Goal: Task Accomplishment & Management: Manage account settings

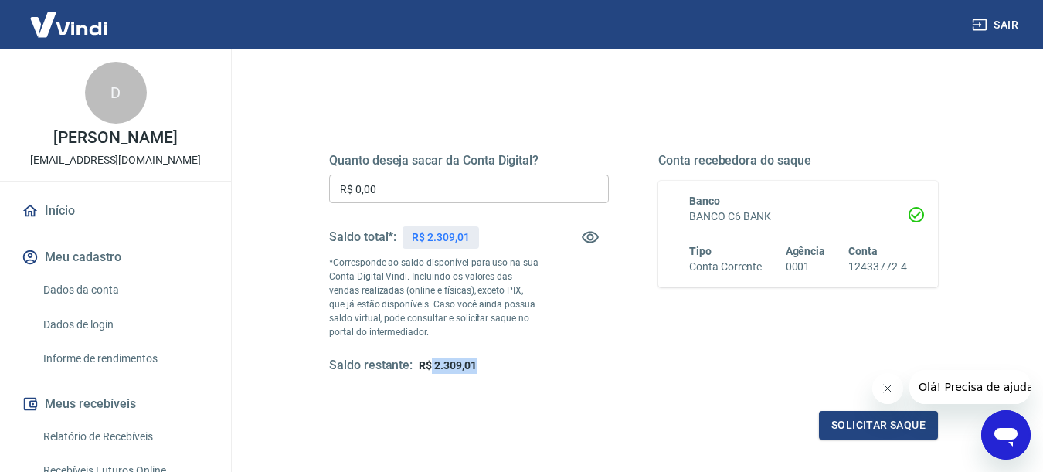
drag, startPoint x: 433, startPoint y: 365, endPoint x: 489, endPoint y: 365, distance: 56.4
click at [489, 365] on div "Saldo restante: R$ 2.309,01" at bounding box center [469, 366] width 280 height 16
copy span "2.309,01"
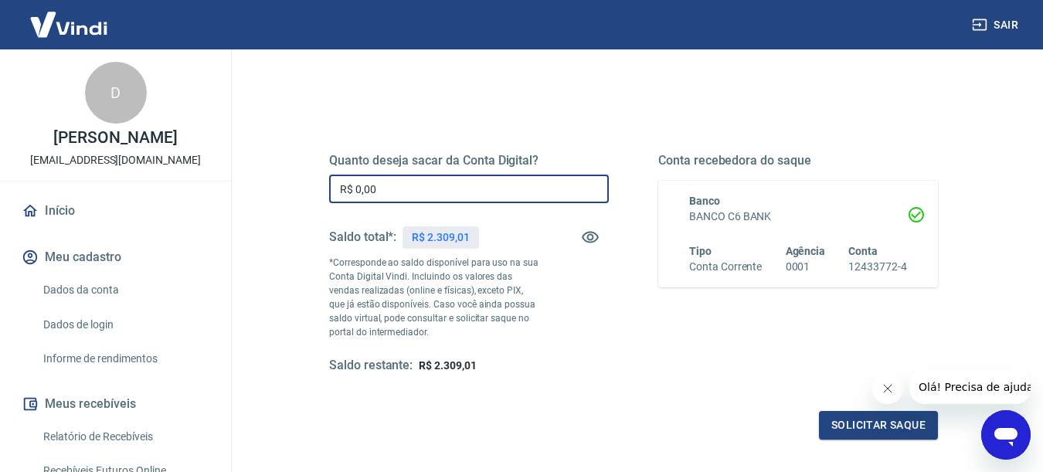
drag, startPoint x: 392, startPoint y: 190, endPoint x: 285, endPoint y: 184, distance: 107.6
click at [329, 185] on input "R$ 0,00" at bounding box center [469, 189] width 280 height 29
paste input "2.309,01"
type input "R$ 2.309,01"
click at [885, 390] on icon "Fechar mensagem da empresa" at bounding box center [888, 388] width 12 height 12
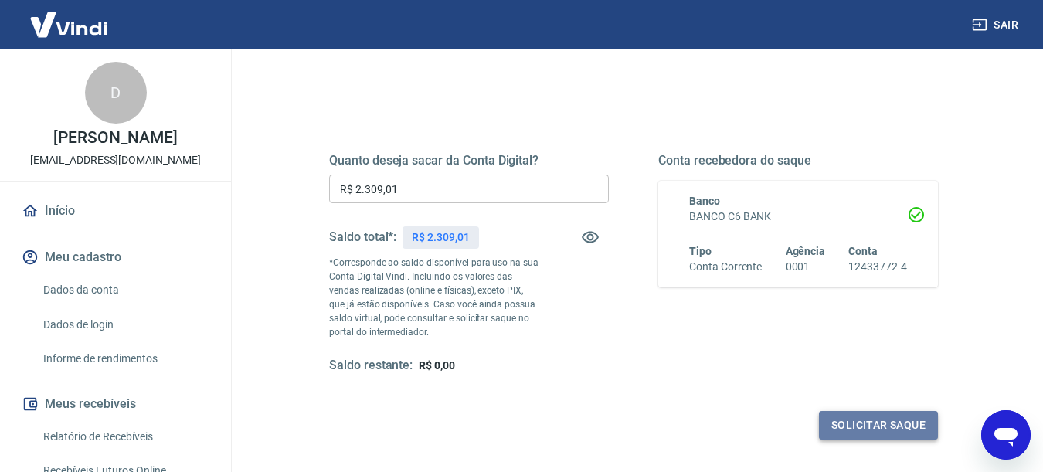
click at [890, 423] on button "Solicitar saque" at bounding box center [878, 425] width 119 height 29
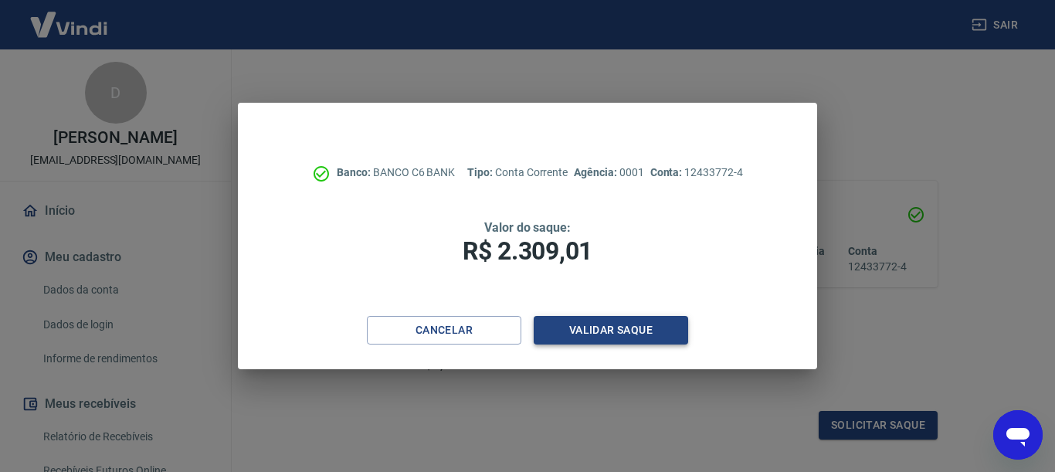
click at [637, 331] on button "Validar saque" at bounding box center [611, 330] width 155 height 29
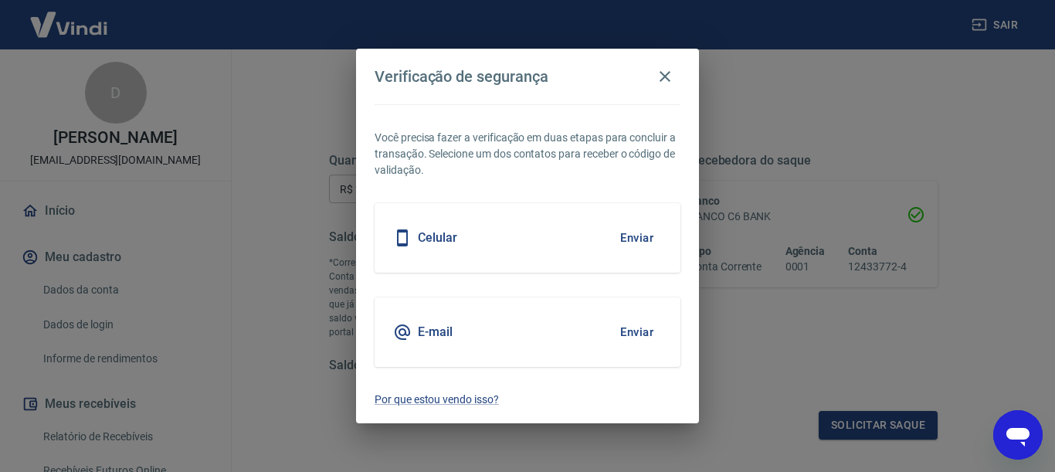
click at [507, 233] on div "Celular Enviar" at bounding box center [528, 238] width 306 height 70
click at [629, 236] on button "Enviar" at bounding box center [637, 238] width 50 height 32
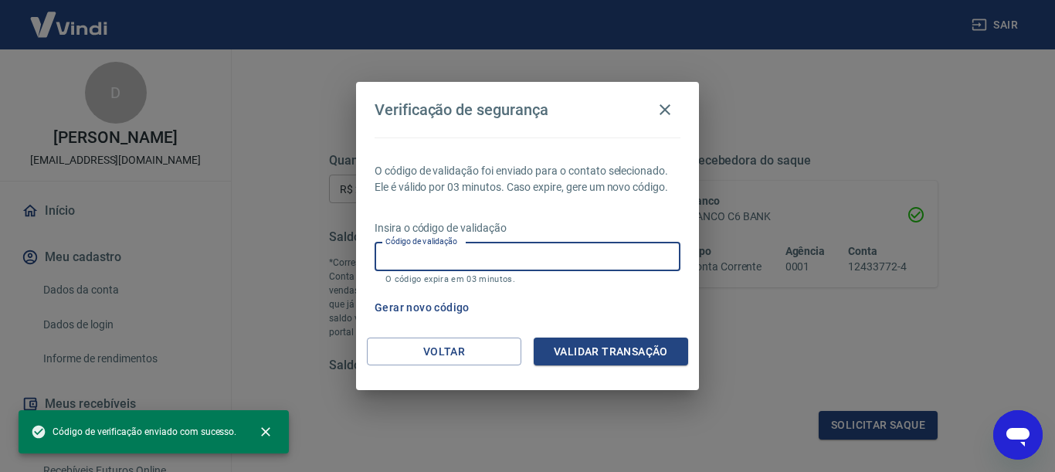
click at [610, 261] on input "Código de validação" at bounding box center [528, 257] width 306 height 29
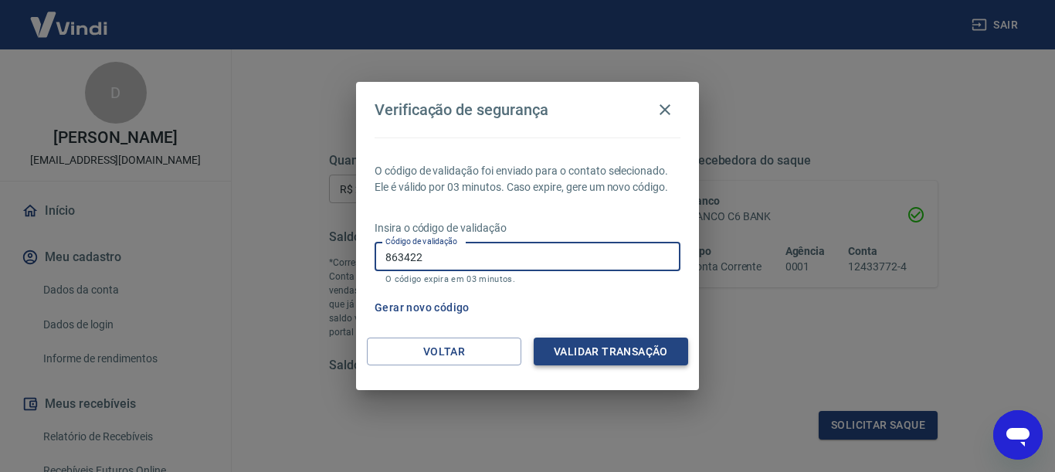
type input "863422"
click at [618, 348] on button "Validar transação" at bounding box center [611, 352] width 155 height 29
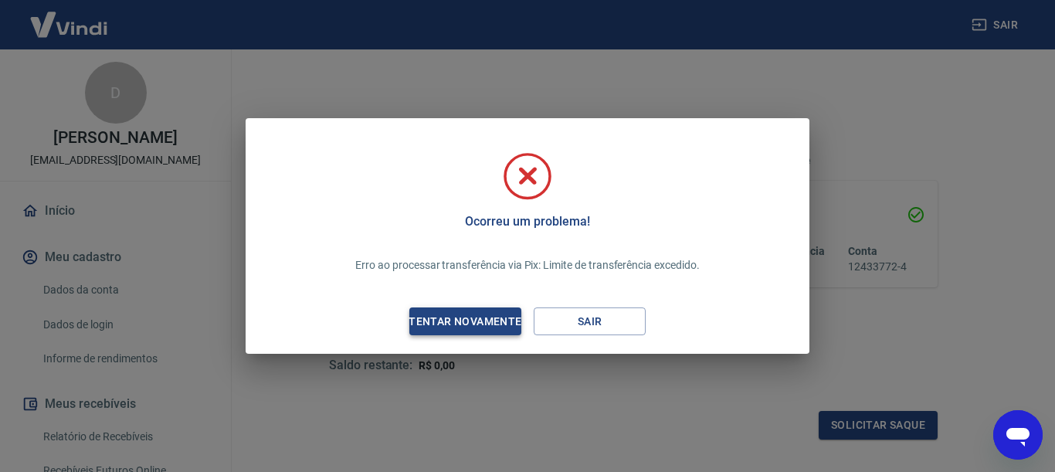
click at [495, 324] on div "Tentar novamente" at bounding box center [465, 321] width 150 height 19
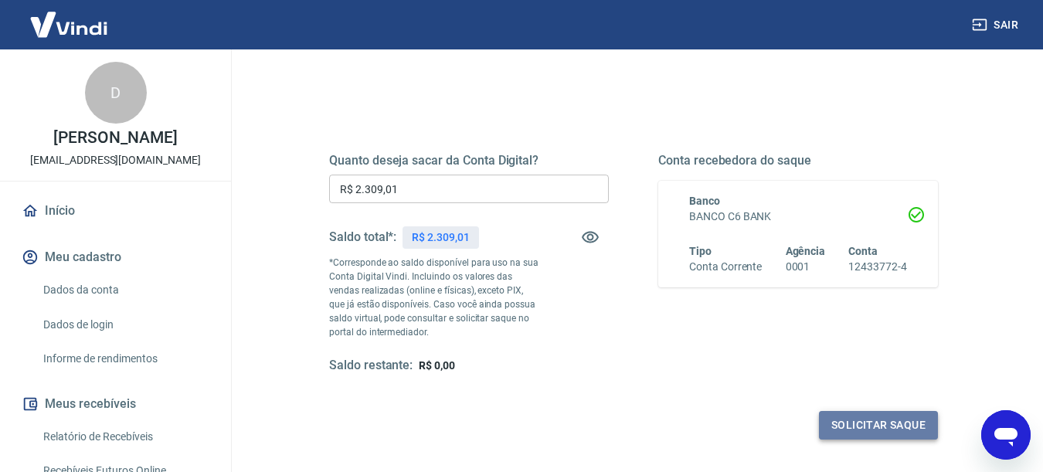
click at [842, 420] on button "Solicitar saque" at bounding box center [878, 425] width 119 height 29
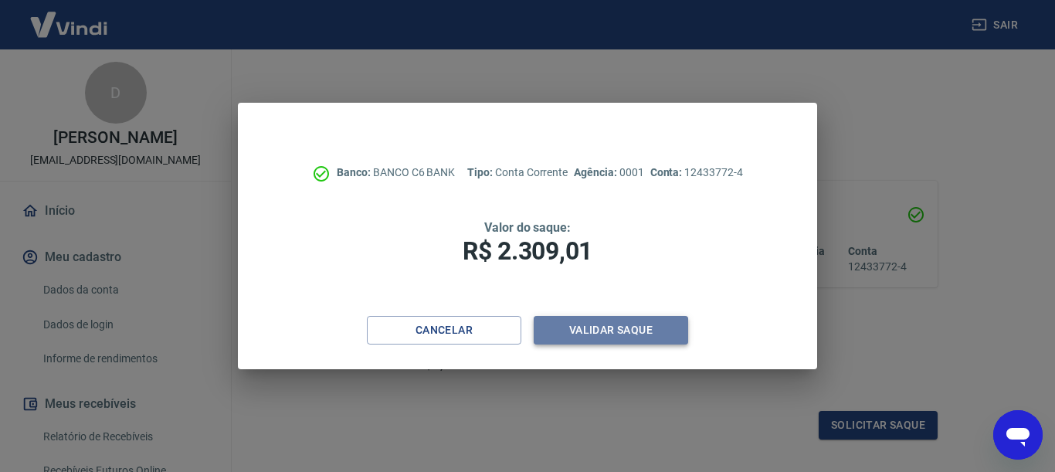
click at [596, 335] on button "Validar saque" at bounding box center [611, 330] width 155 height 29
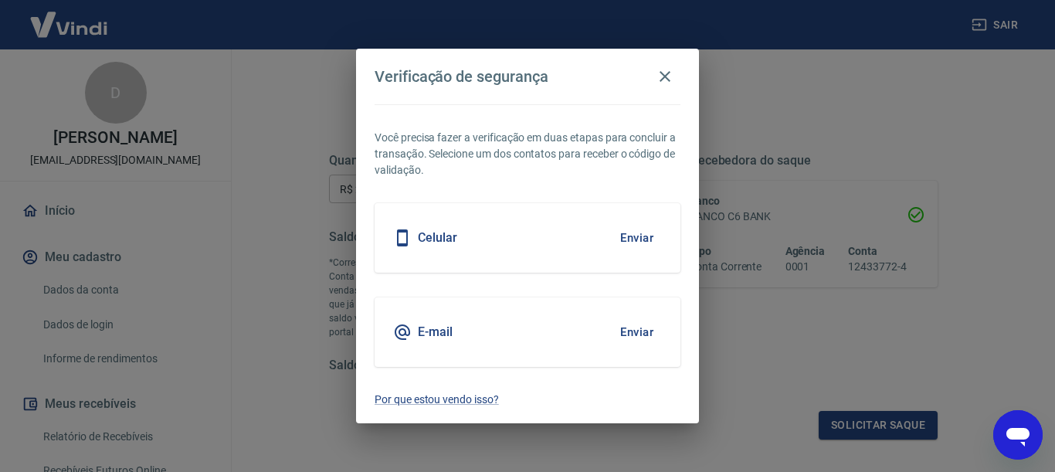
click at [628, 238] on button "Enviar" at bounding box center [637, 238] width 50 height 32
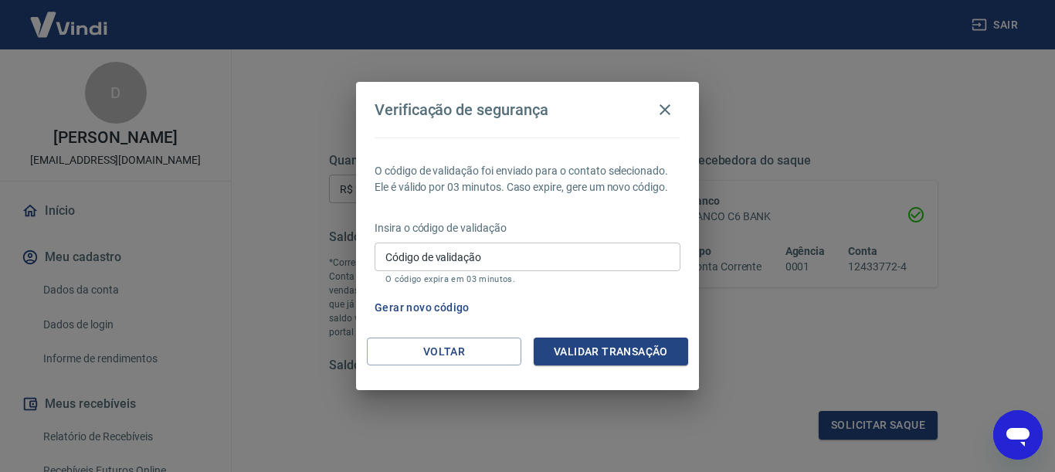
click at [656, 258] on input "Código de validação" at bounding box center [528, 257] width 306 height 29
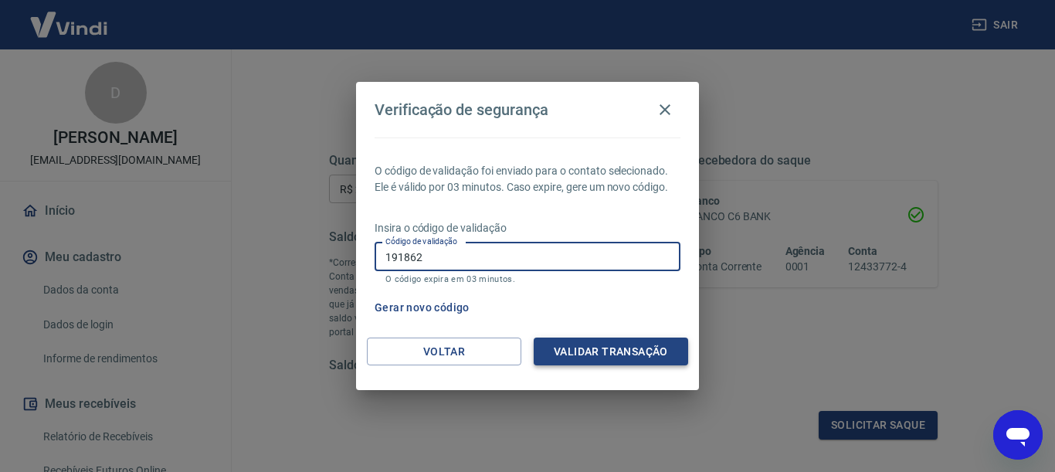
type input "191862"
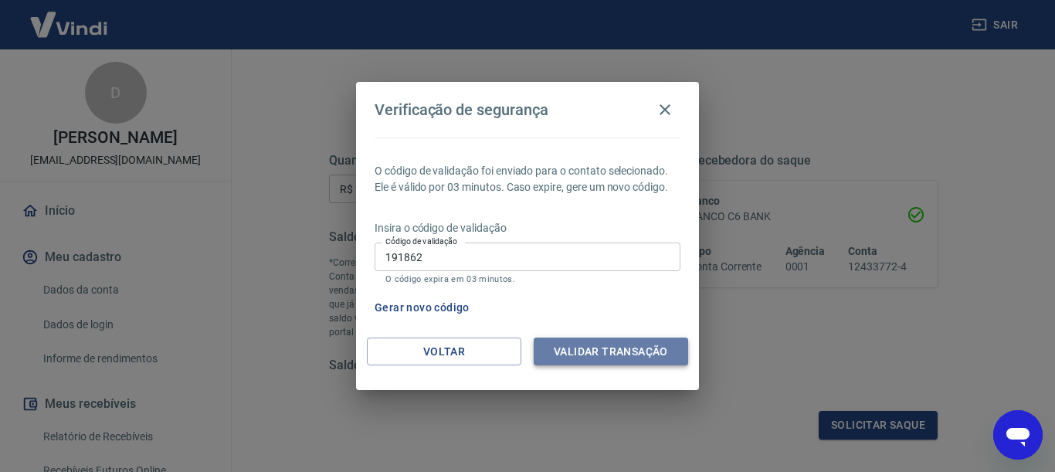
click at [620, 349] on button "Validar transação" at bounding box center [611, 352] width 155 height 29
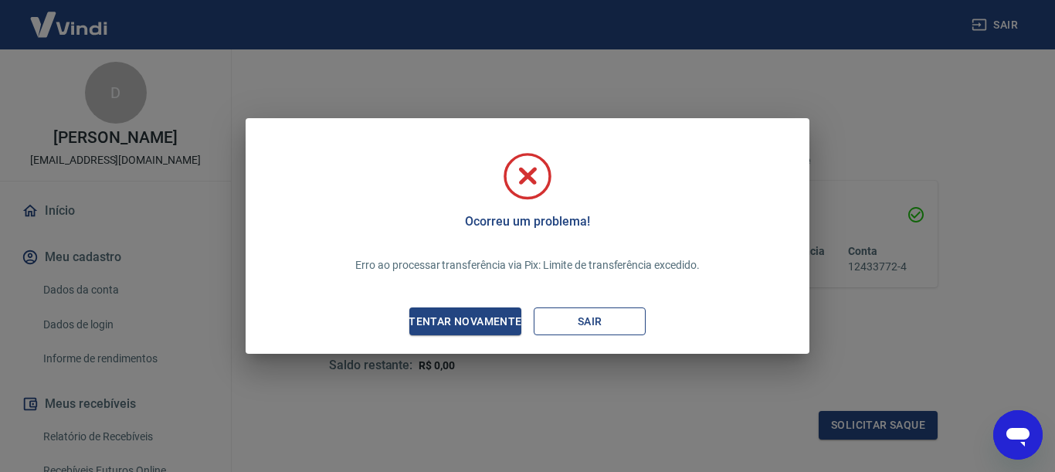
click at [603, 318] on button "Sair" at bounding box center [590, 322] width 112 height 29
